Goal: Transaction & Acquisition: Purchase product/service

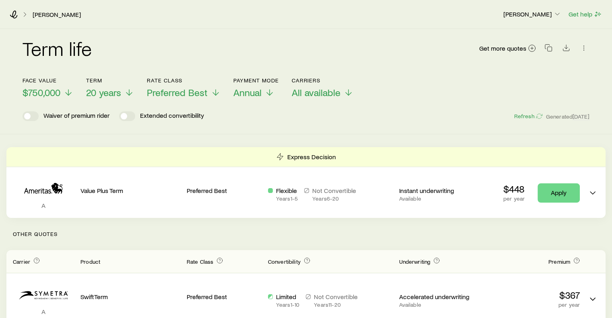
drag, startPoint x: 610, startPoint y: 62, endPoint x: 615, endPoint y: 90, distance: 28.6
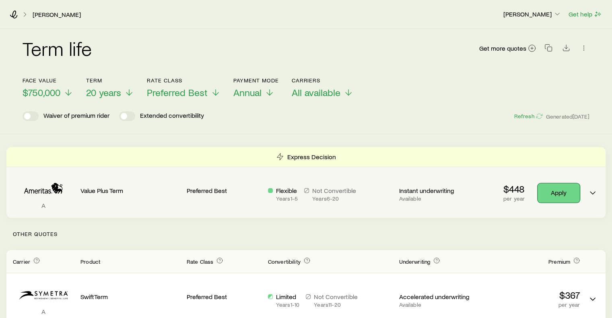
click at [556, 190] on link "Apply" at bounding box center [558, 192] width 42 height 19
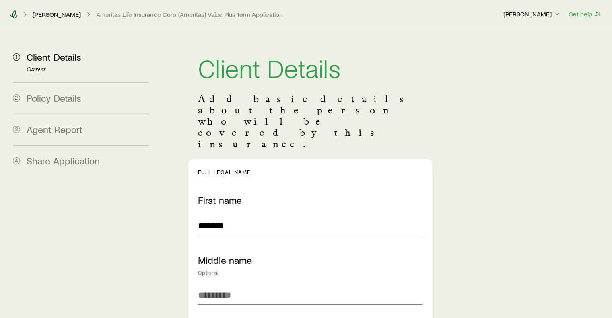
click at [14, 13] on icon at bounding box center [14, 14] width 8 height 8
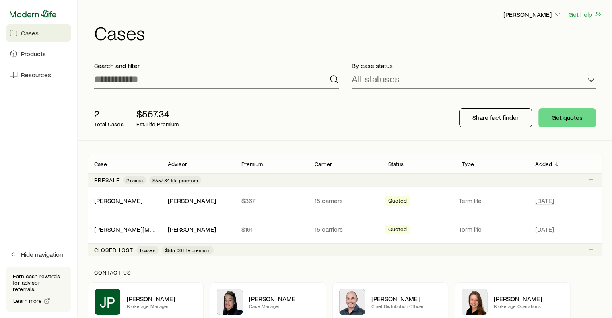
click at [25, 14] on icon at bounding box center [33, 14] width 47 height 8
click at [391, 201] on span "Quoted" at bounding box center [397, 202] width 19 height 8
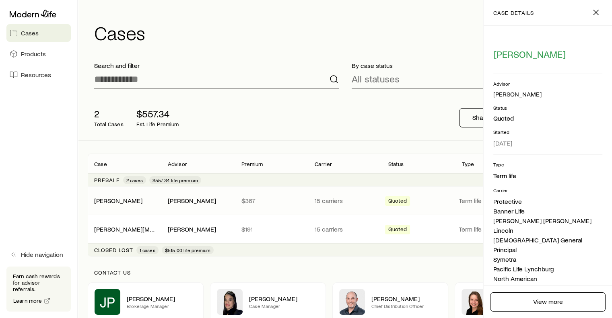
click at [397, 198] on span "Quoted" at bounding box center [397, 202] width 19 height 8
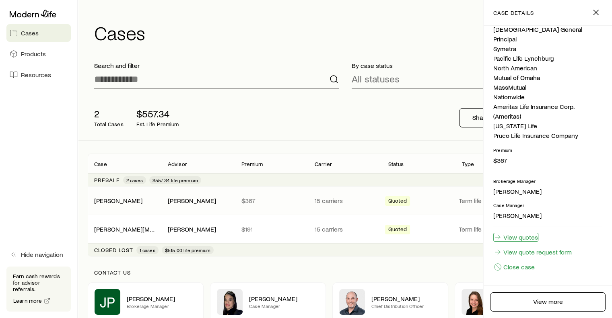
click at [525, 237] on link "View quotes" at bounding box center [515, 237] width 45 height 9
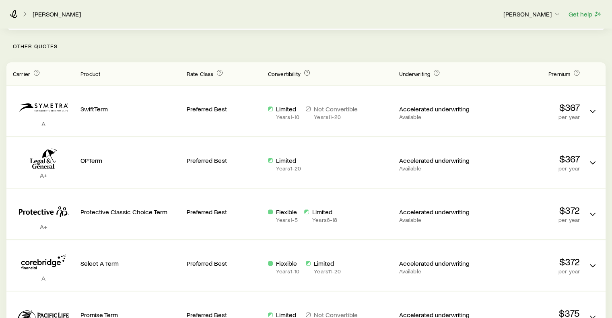
scroll to position [189, 0]
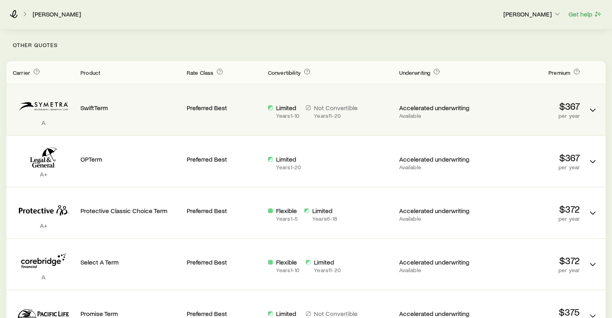
click at [558, 113] on p "per year" at bounding box center [530, 116] width 100 height 6
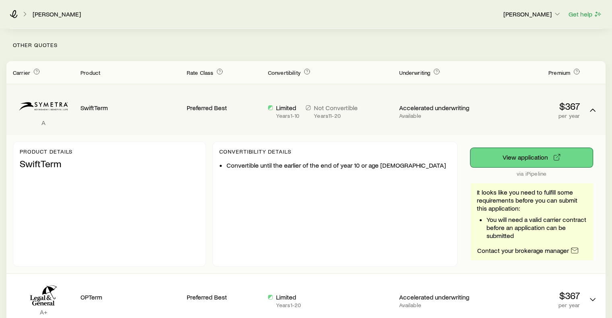
click at [535, 157] on button "View application" at bounding box center [531, 157] width 122 height 19
